Goal: Contribute content: Add original content to the website for others to see

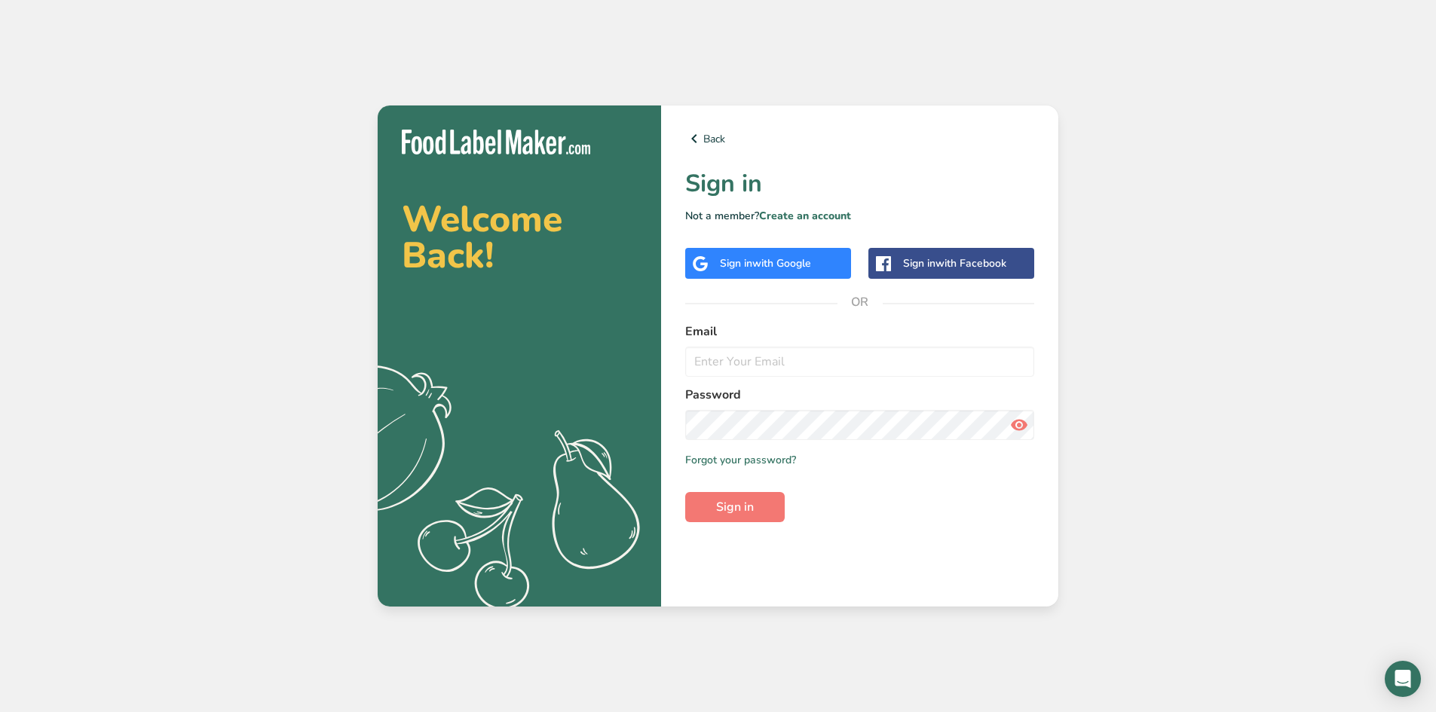
click at [800, 268] on span "with Google" at bounding box center [781, 263] width 59 height 14
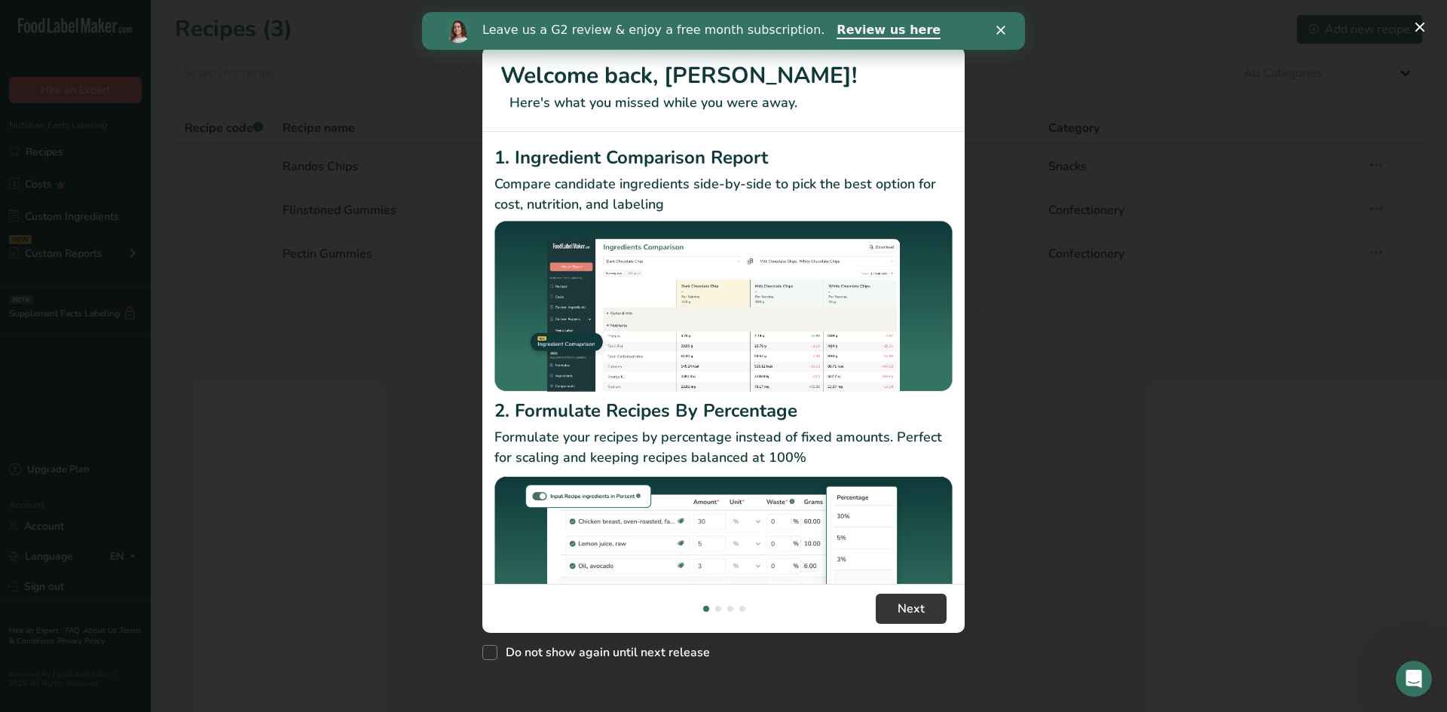
click at [1000, 27] on icon "Close" at bounding box center [1001, 30] width 9 height 9
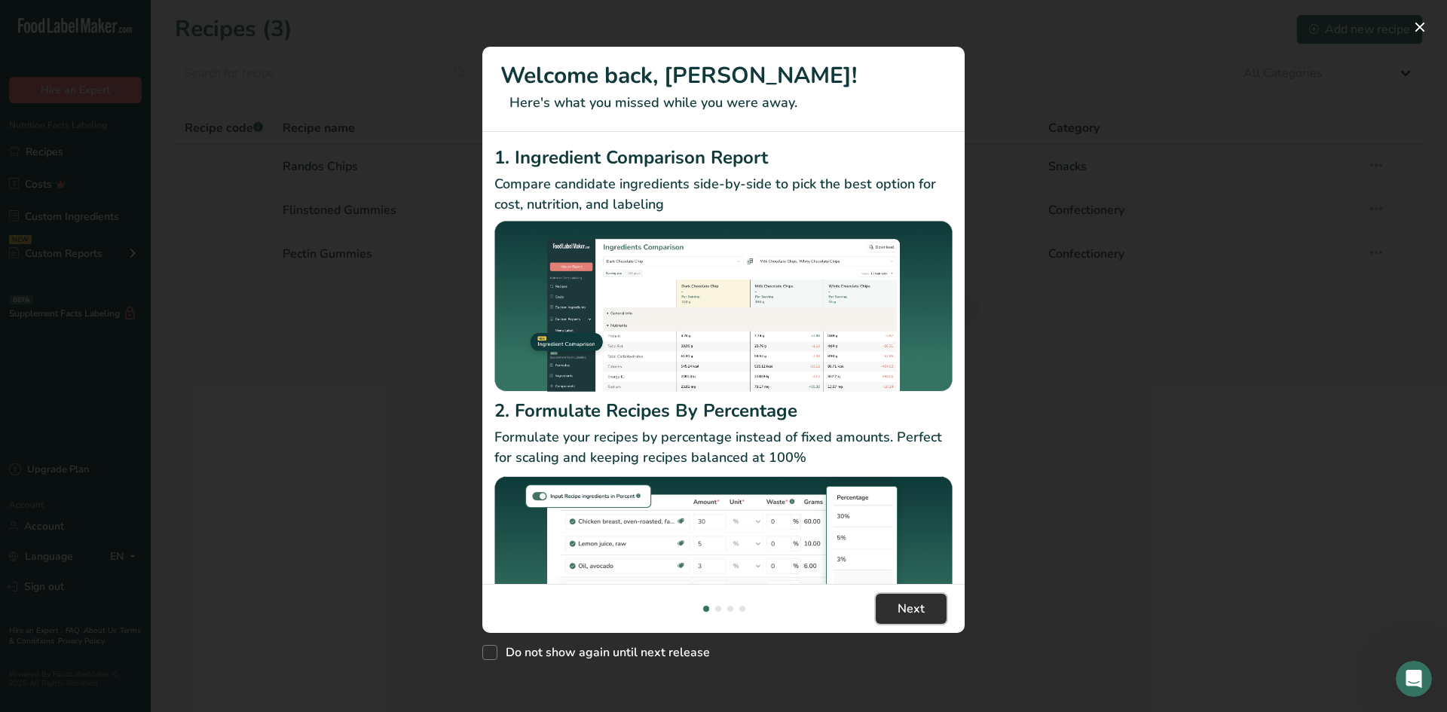
click at [920, 618] on button "Next" at bounding box center [911, 609] width 71 height 30
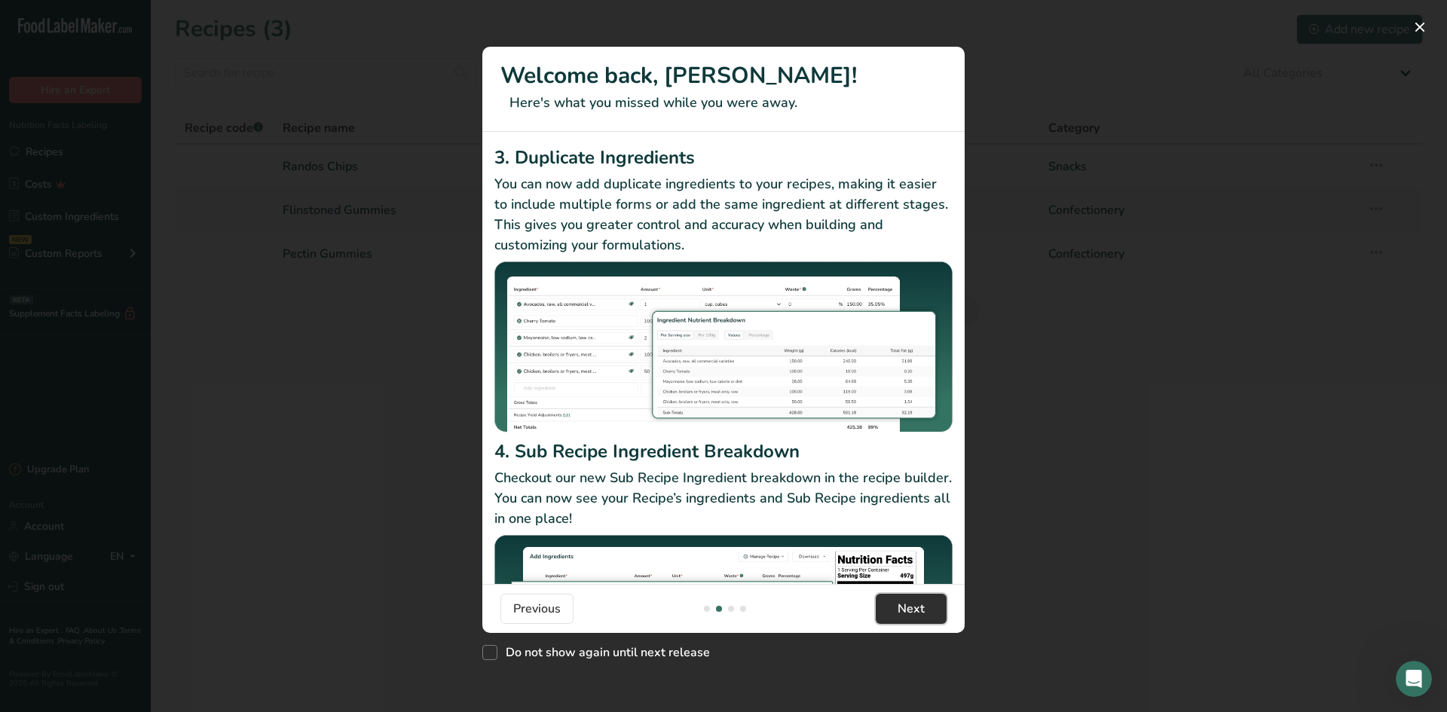
click at [919, 618] on button "Next" at bounding box center [911, 609] width 71 height 30
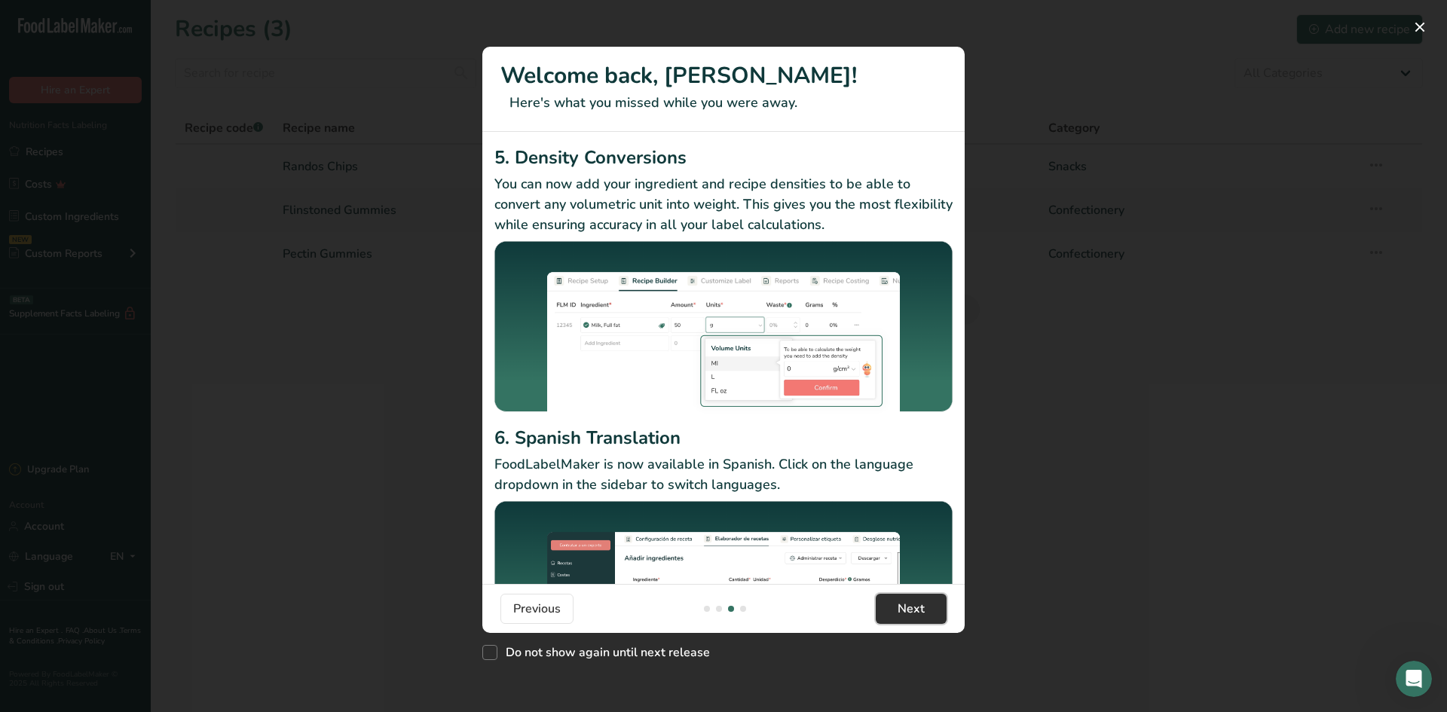
click at [919, 618] on button "Next" at bounding box center [911, 609] width 71 height 30
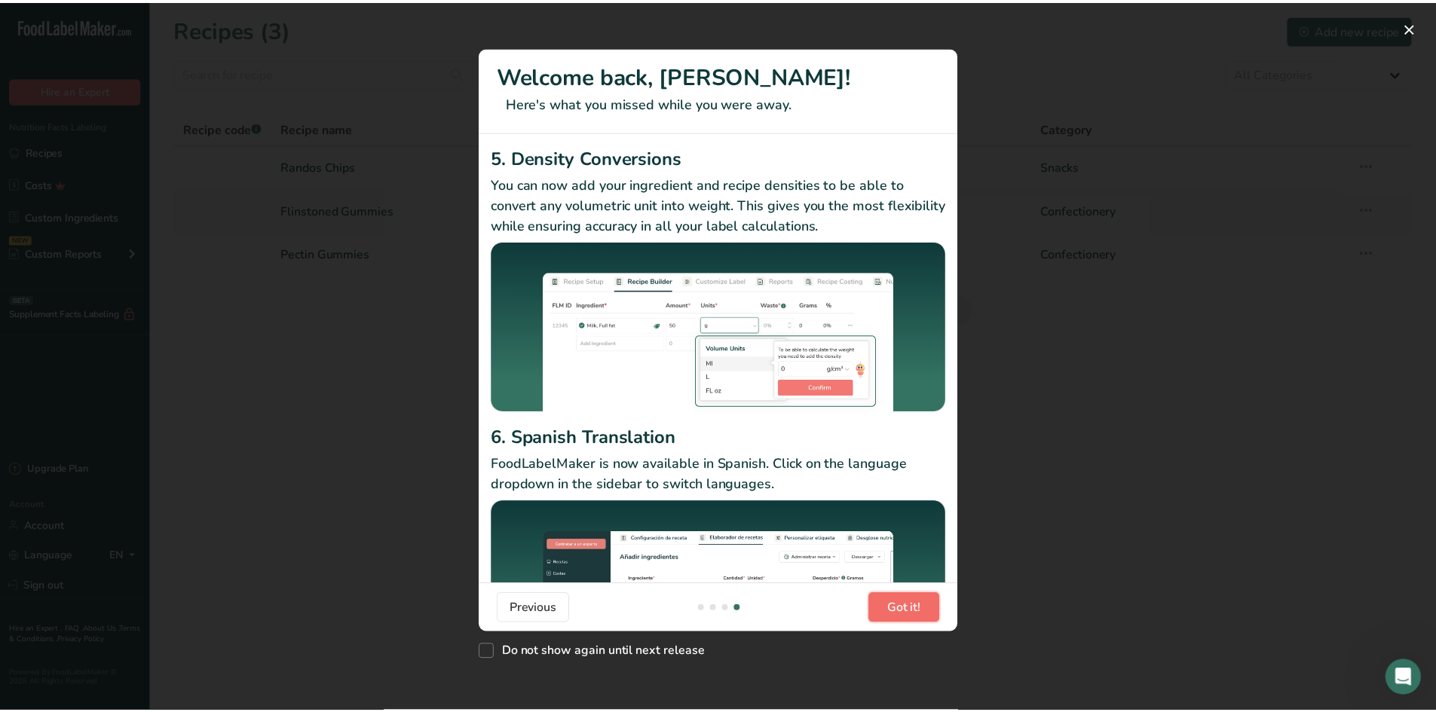
scroll to position [0, 1447]
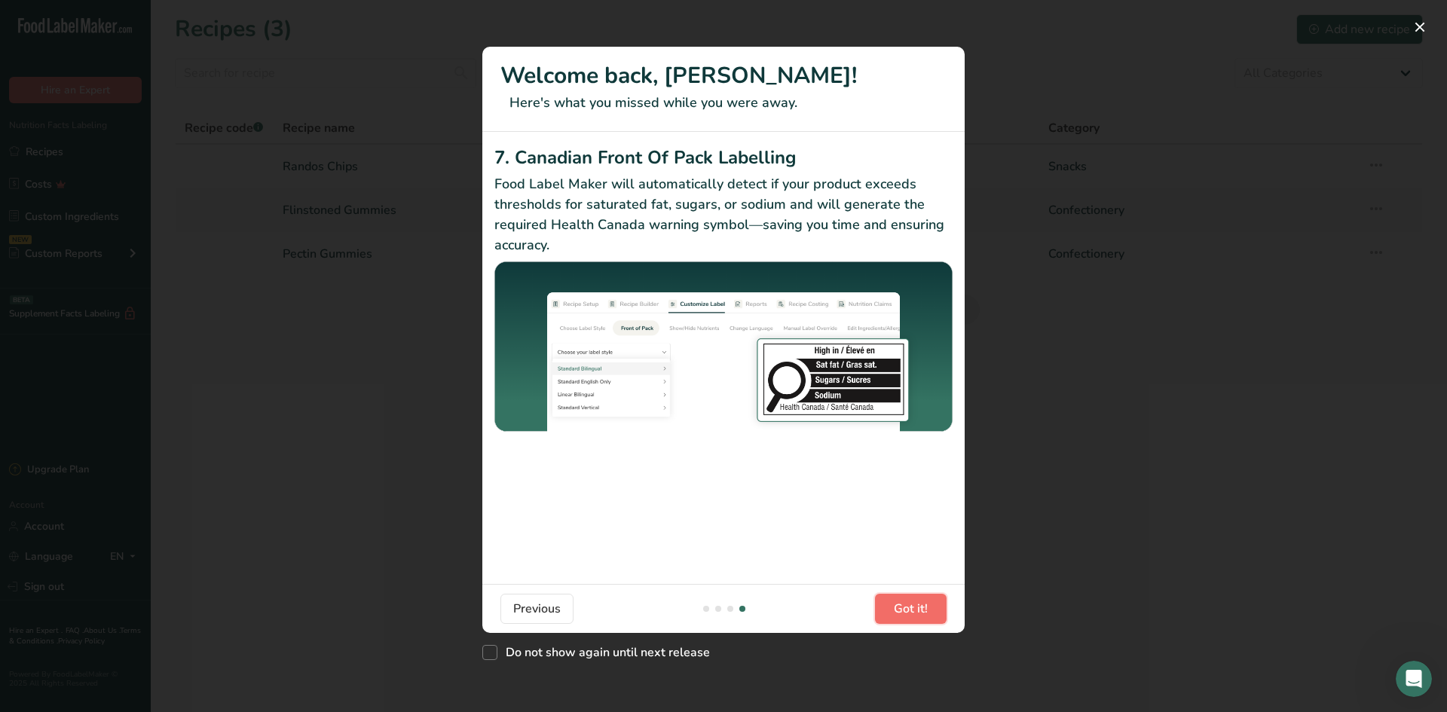
click at [919, 618] on button "Got it!" at bounding box center [911, 609] width 72 height 30
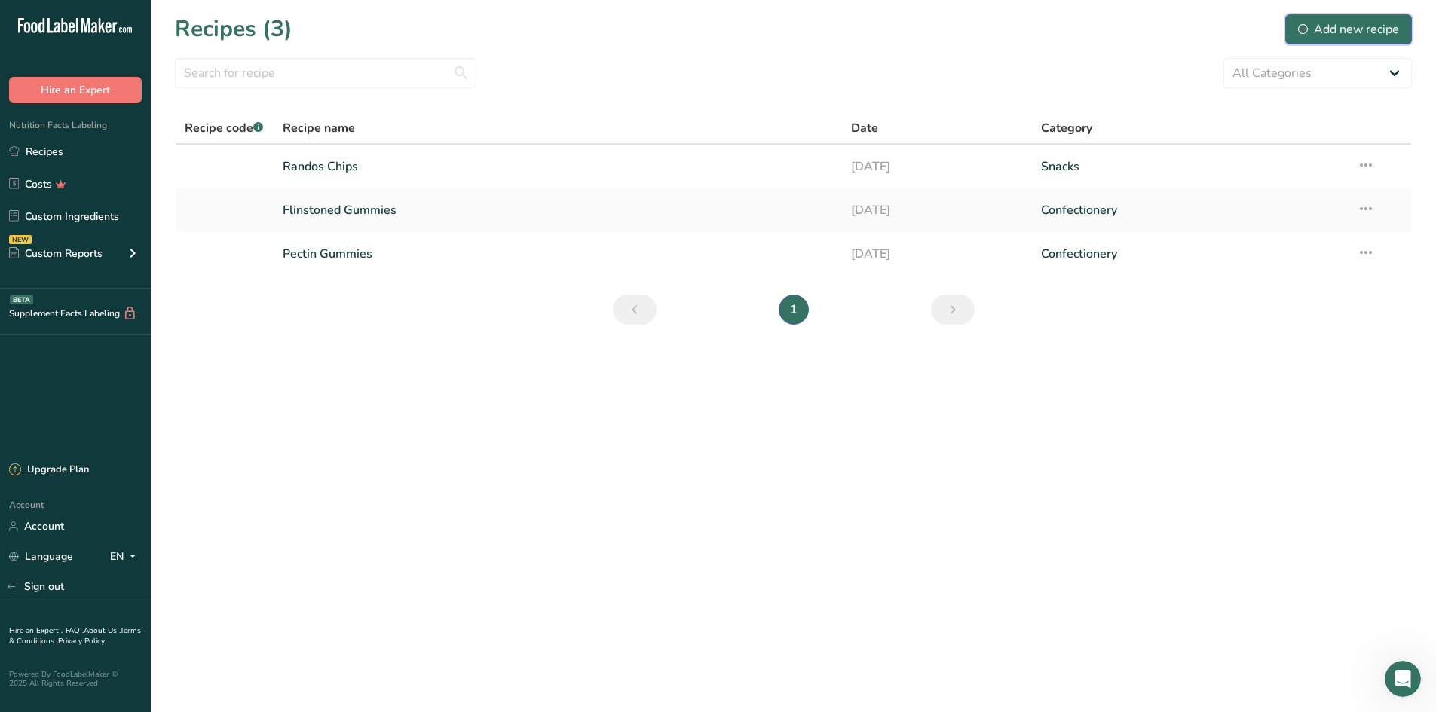
click at [1371, 32] on div "Add new recipe" at bounding box center [1348, 29] width 101 height 18
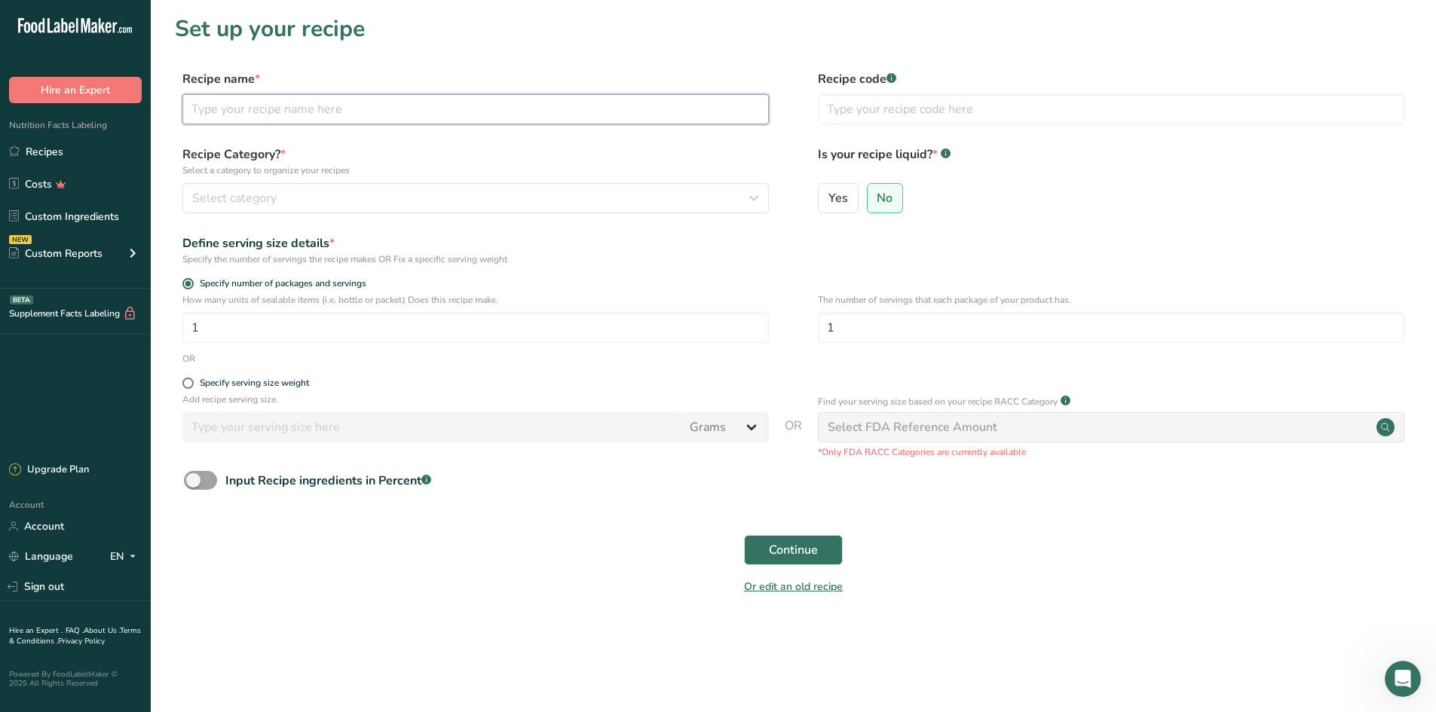
click at [584, 116] on input "text" at bounding box center [475, 109] width 587 height 30
type input "mustard"
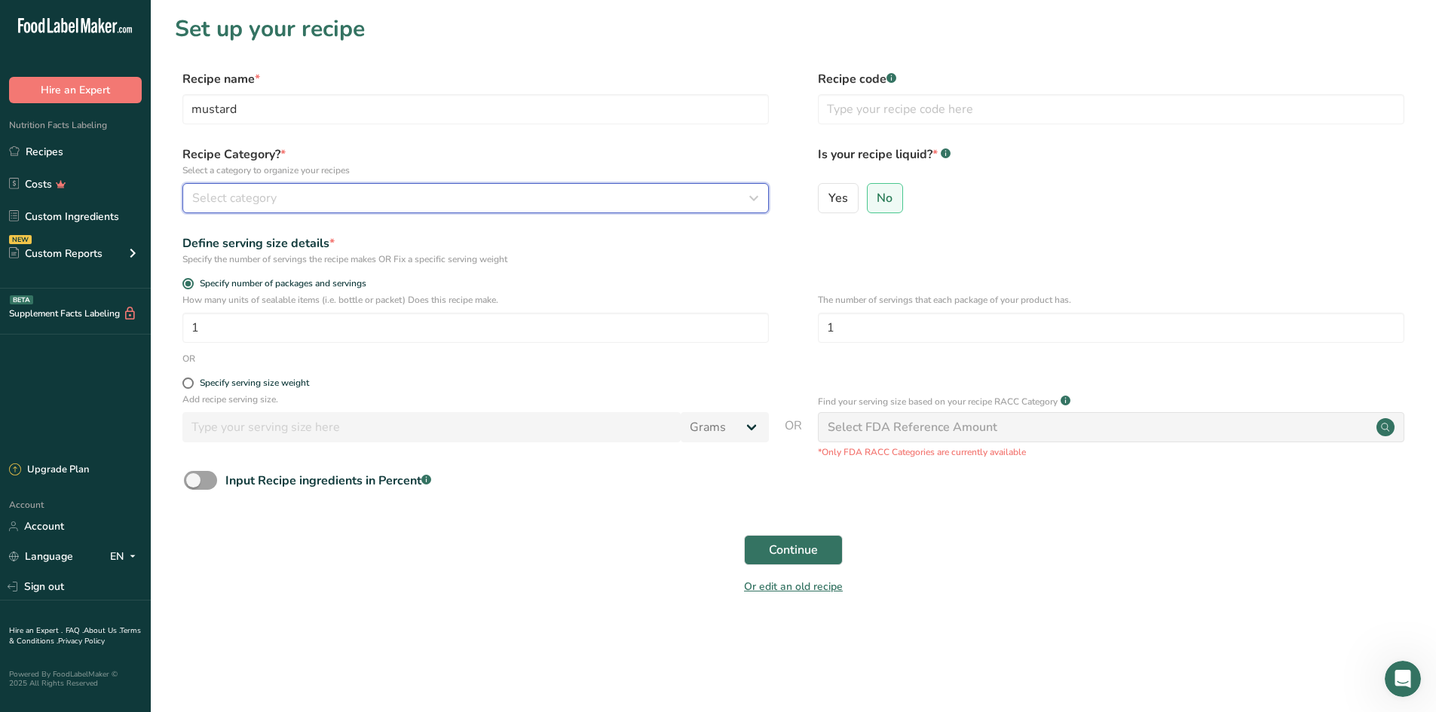
click at [657, 195] on div "Select category" at bounding box center [471, 198] width 558 height 18
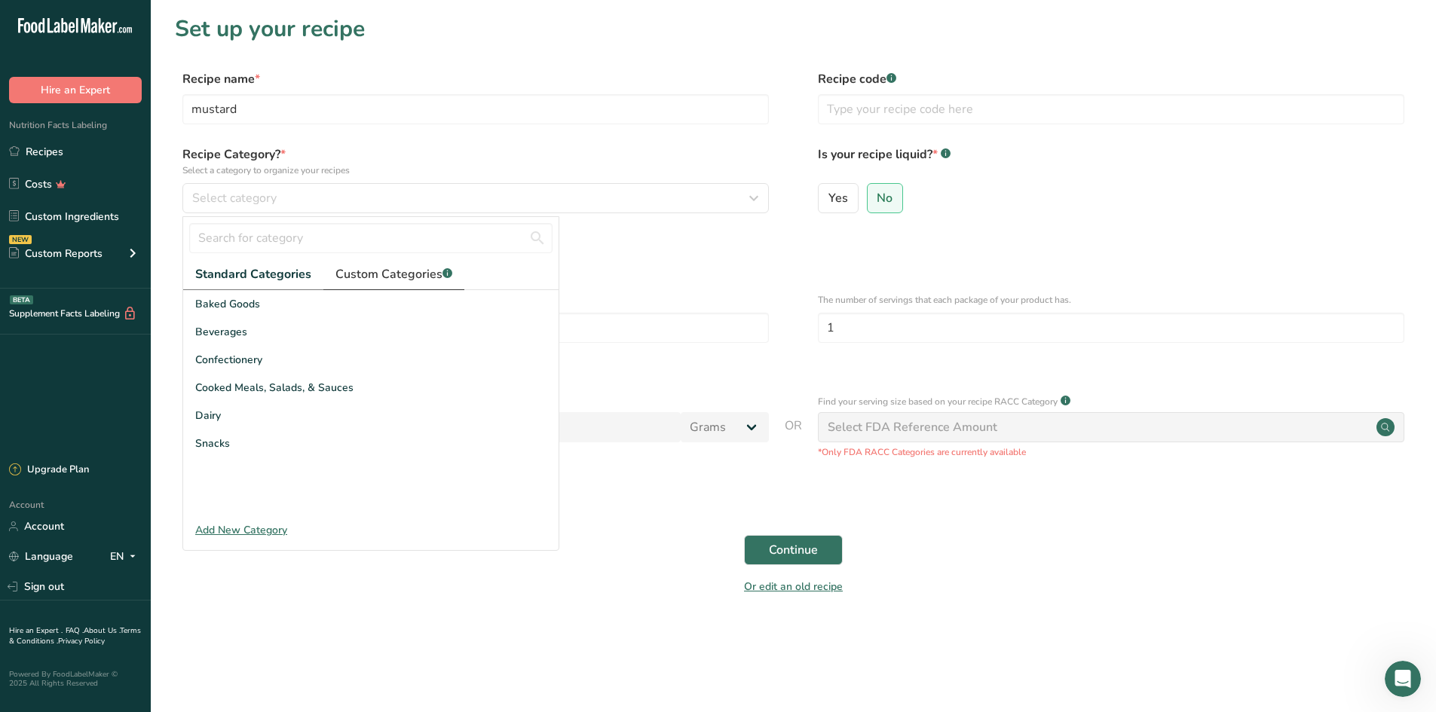
click at [406, 270] on span "Custom Categories .a-a{fill:#347362;}.b-a{fill:#fff;}" at bounding box center [393, 274] width 117 height 18
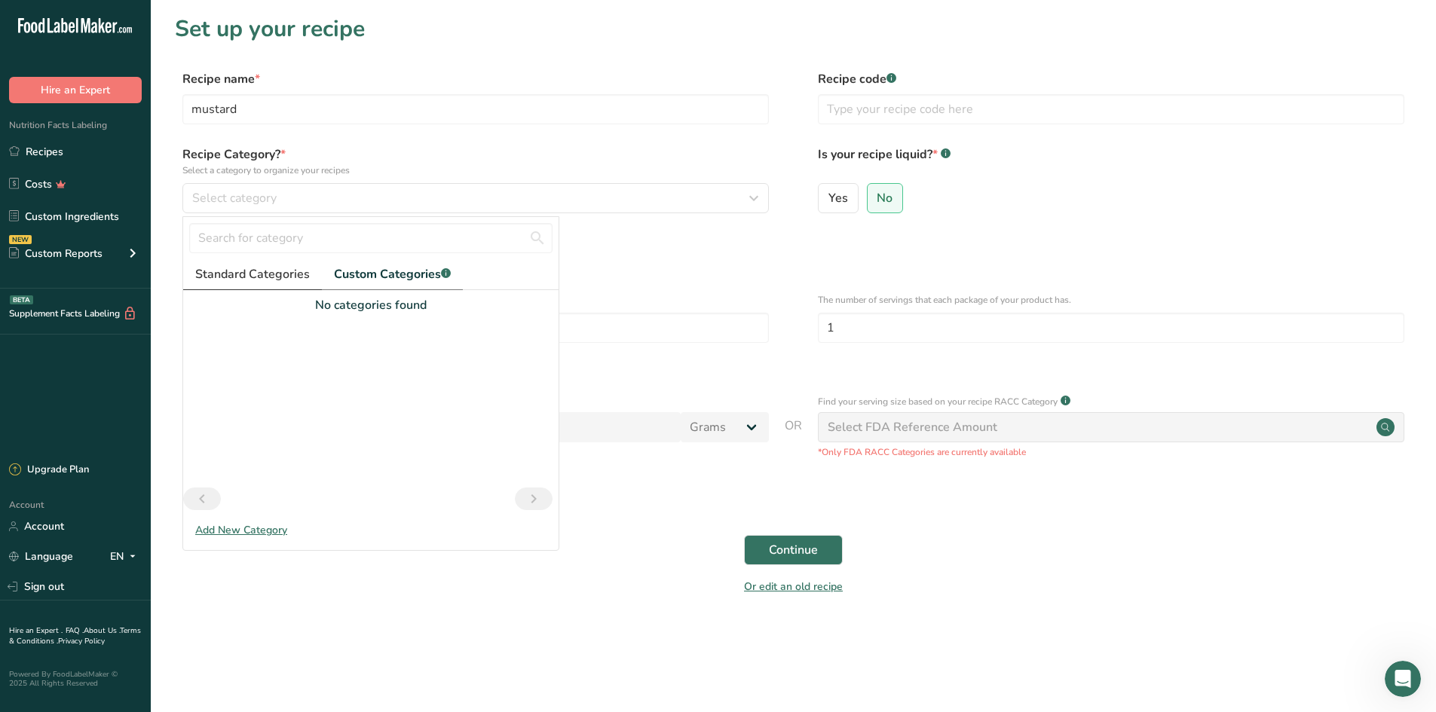
click at [272, 276] on span "Standard Categories" at bounding box center [252, 274] width 115 height 18
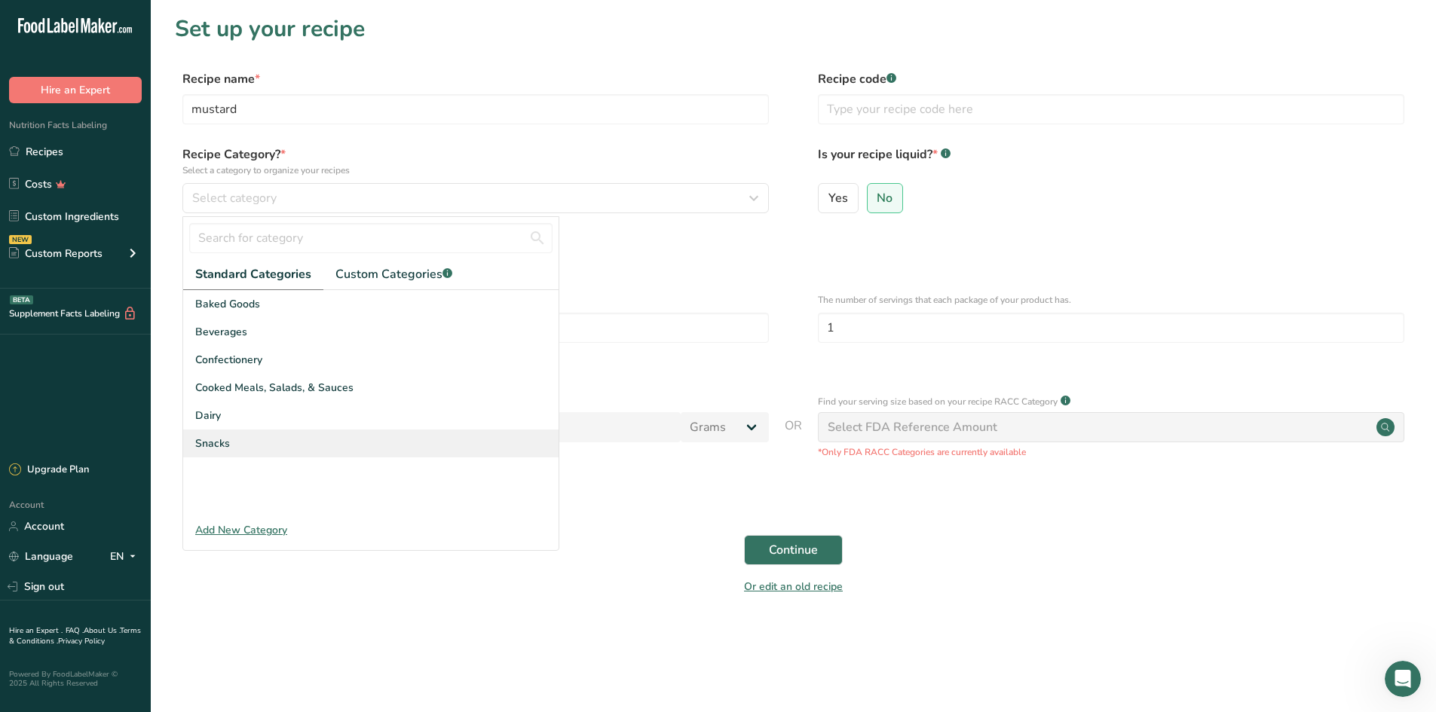
click at [228, 450] on span "Snacks" at bounding box center [212, 444] width 35 height 16
